Goal: Navigation & Orientation: Find specific page/section

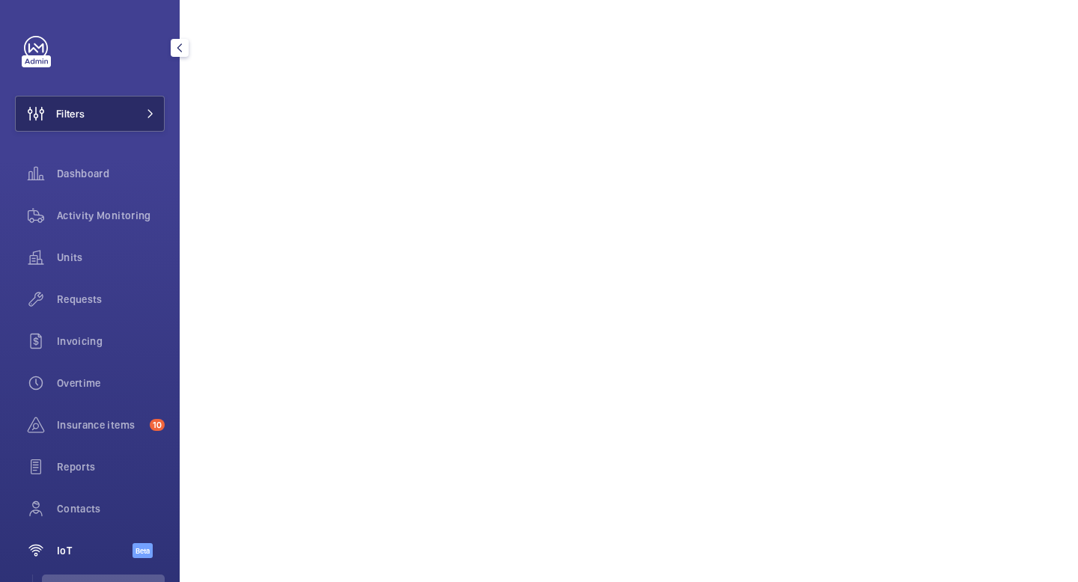
click at [117, 123] on button "Filters" at bounding box center [90, 114] width 150 height 36
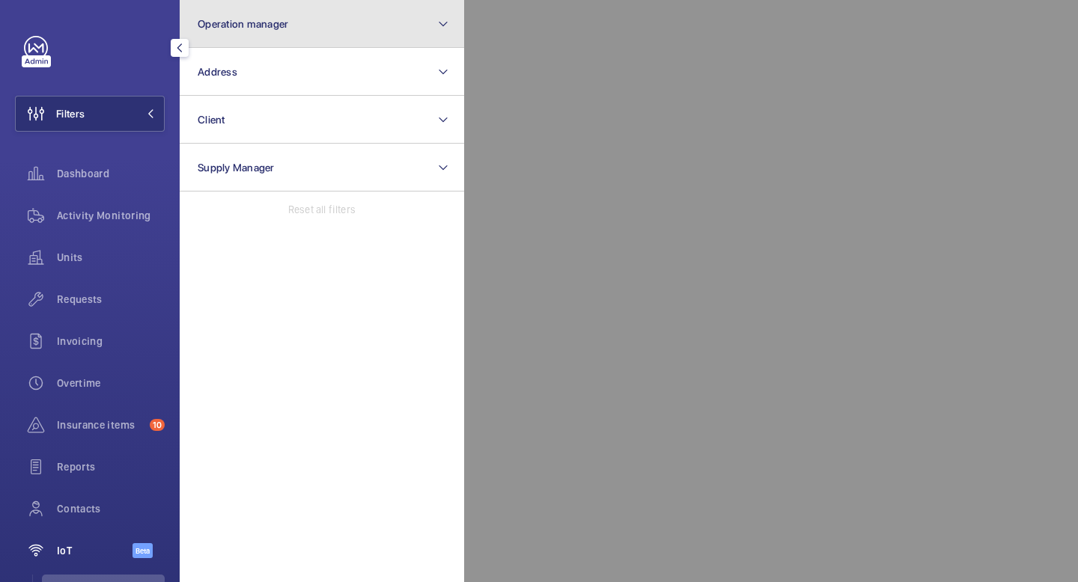
click at [298, 20] on button "Operation manager" at bounding box center [322, 24] width 284 height 48
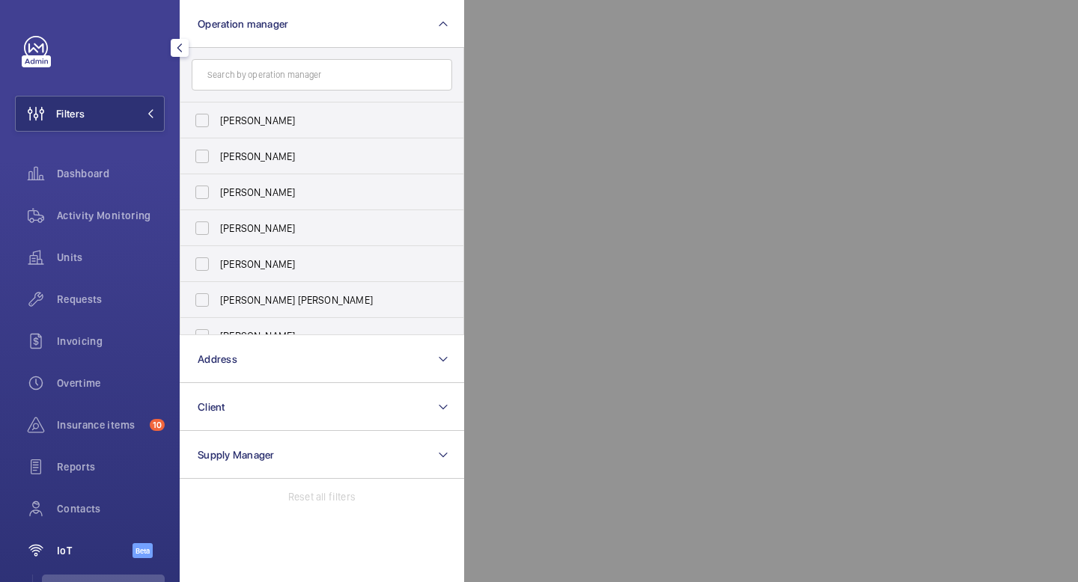
click at [120, 46] on div at bounding box center [94, 48] width 141 height 24
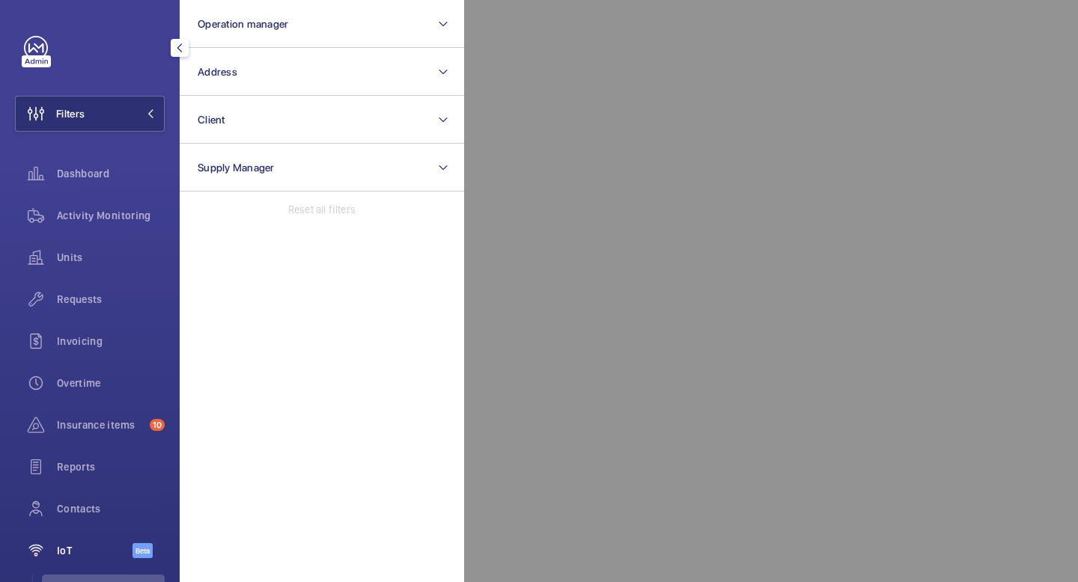
click at [173, 51] on mat-icon "button" at bounding box center [180, 48] width 18 height 12
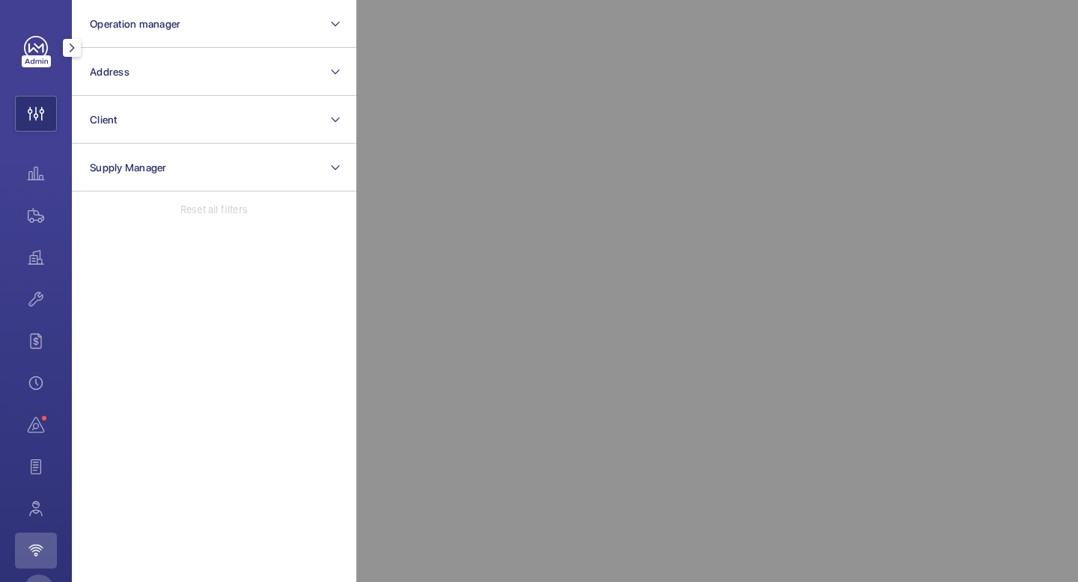
click at [74, 44] on mat-icon "button" at bounding box center [72, 48] width 18 height 12
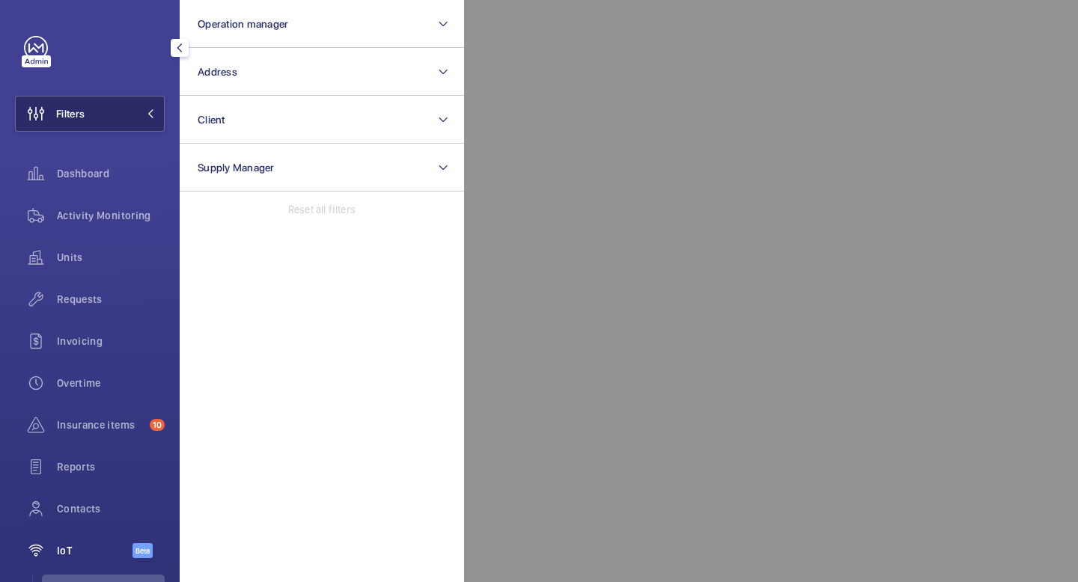
click at [153, 115] on mat-icon at bounding box center [150, 113] width 9 height 9
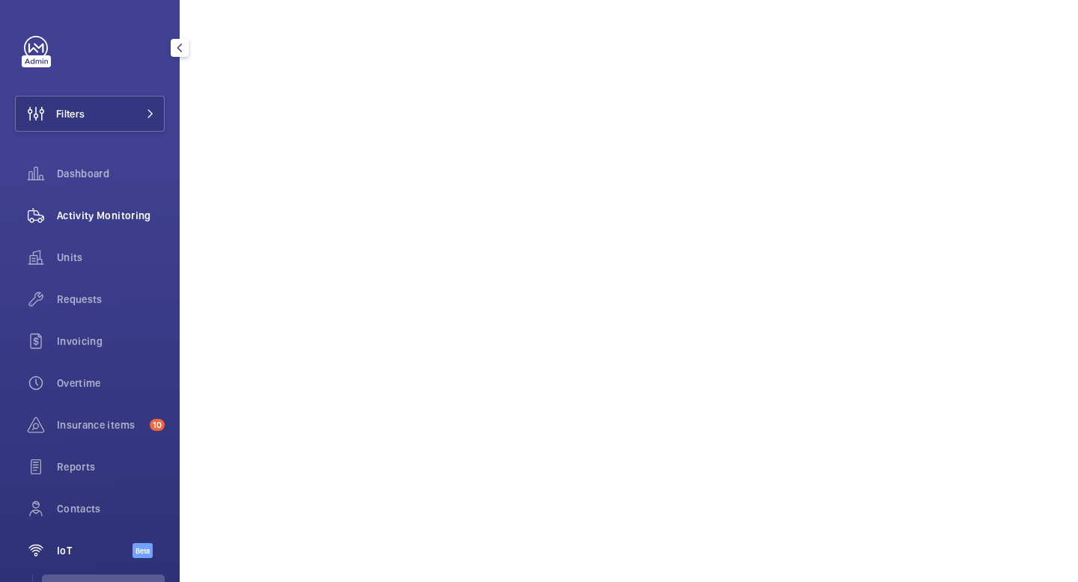
click at [126, 216] on span "Activity Monitoring" at bounding box center [111, 215] width 108 height 15
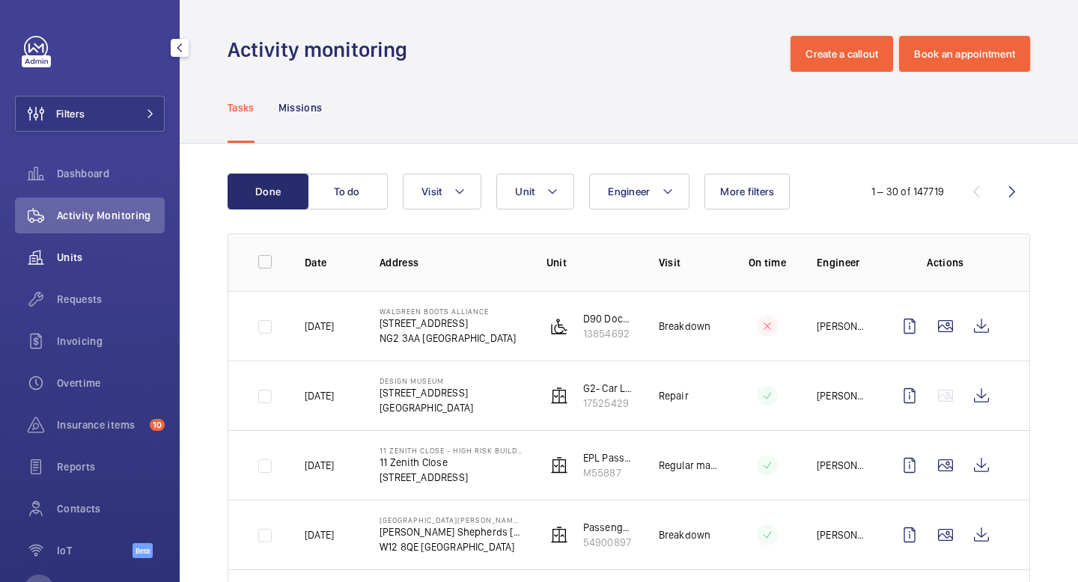
click at [107, 250] on span "Units" at bounding box center [111, 257] width 108 height 15
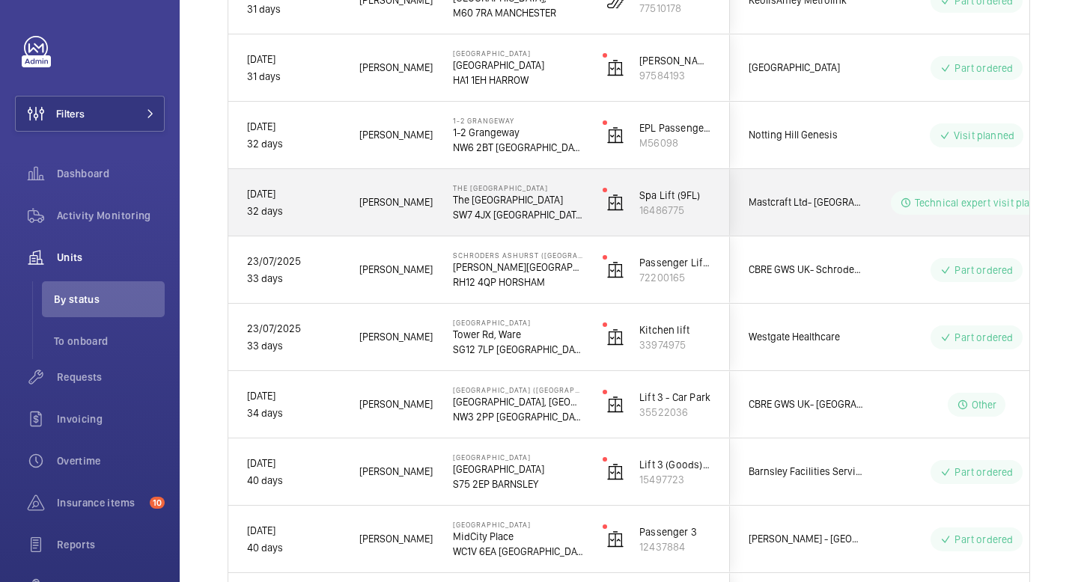
scroll to position [5151, 0]
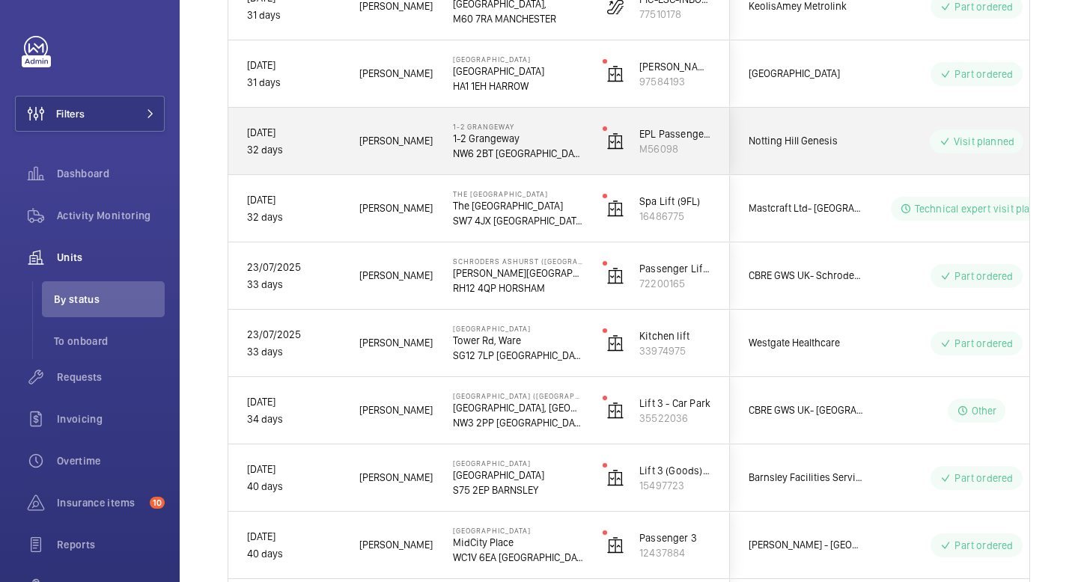
click at [884, 126] on div "Visit planned" at bounding box center [967, 141] width 204 height 54
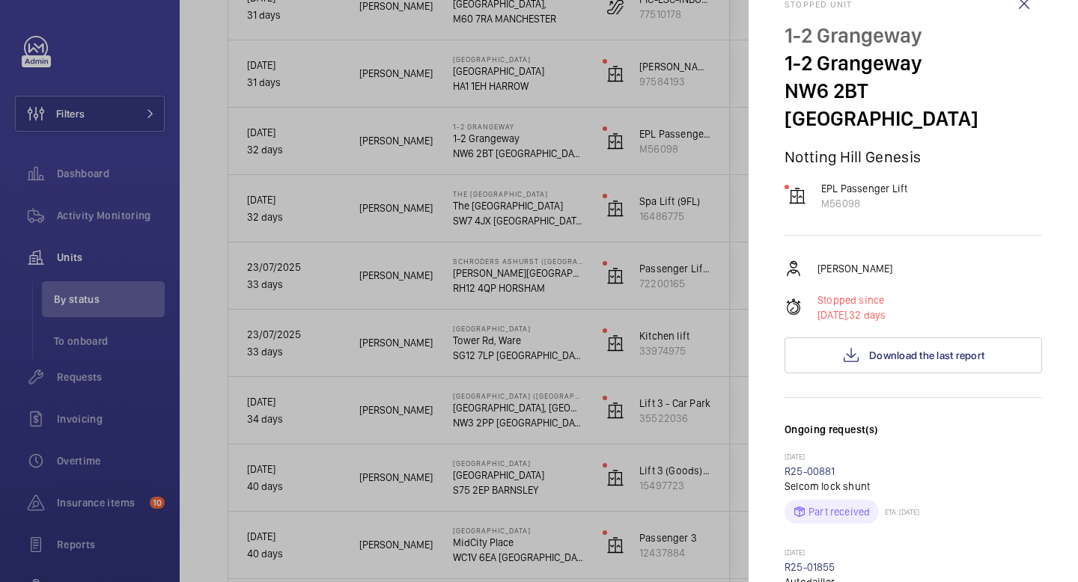
scroll to position [0, 0]
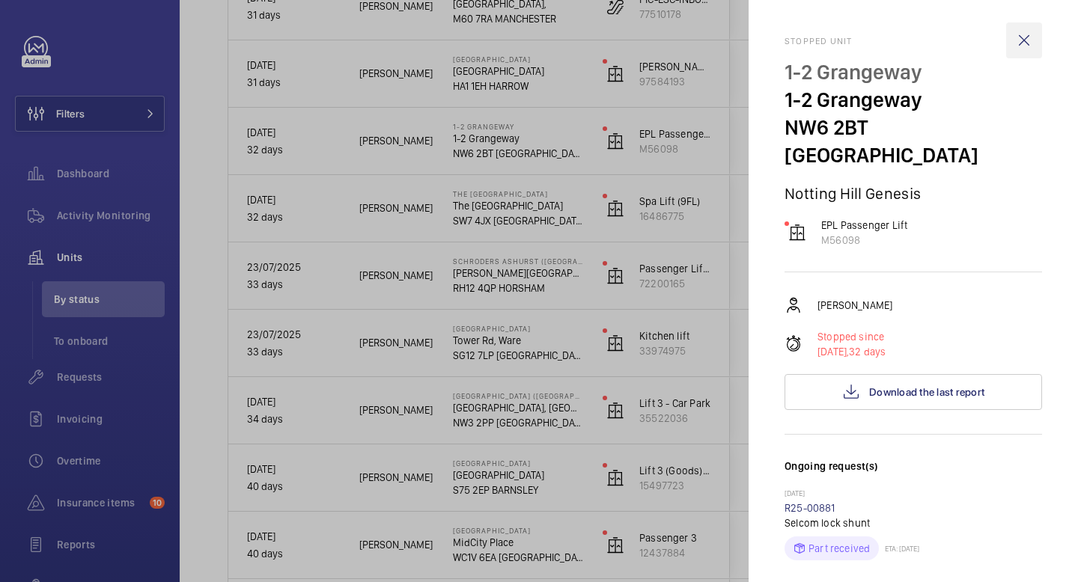
click at [1022, 45] on wm-front-icon-button at bounding box center [1024, 40] width 36 height 36
